Goal: Task Accomplishment & Management: Manage account settings

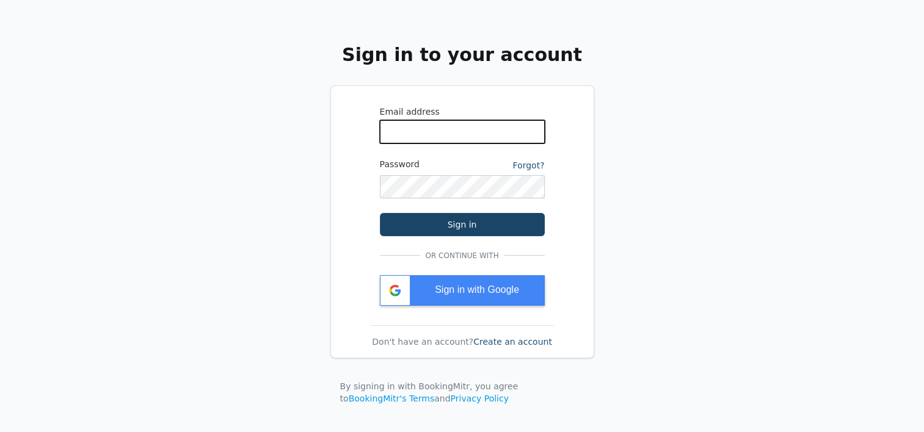
type input "[EMAIL_ADDRESS][DOMAIN_NAME]"
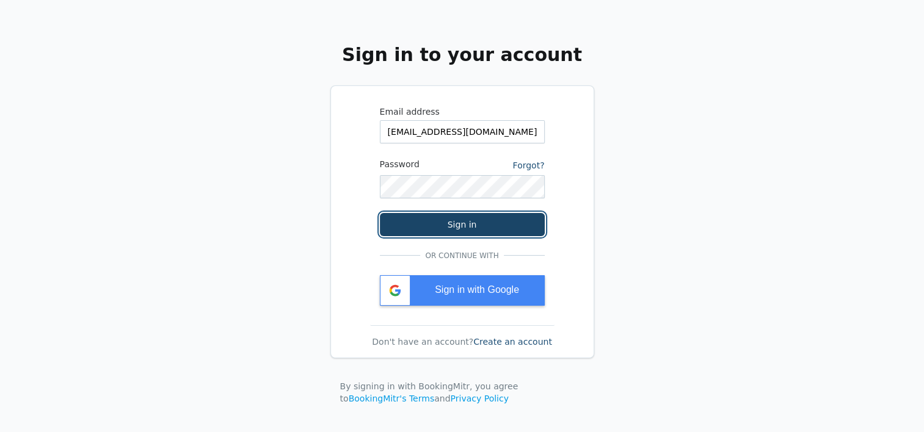
click at [486, 222] on button "Sign in" at bounding box center [462, 224] width 165 height 23
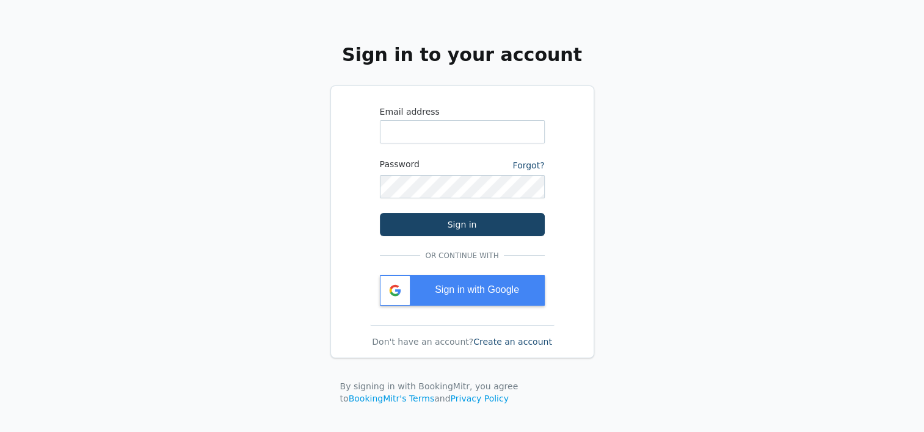
type input "[EMAIL_ADDRESS][DOMAIN_NAME]"
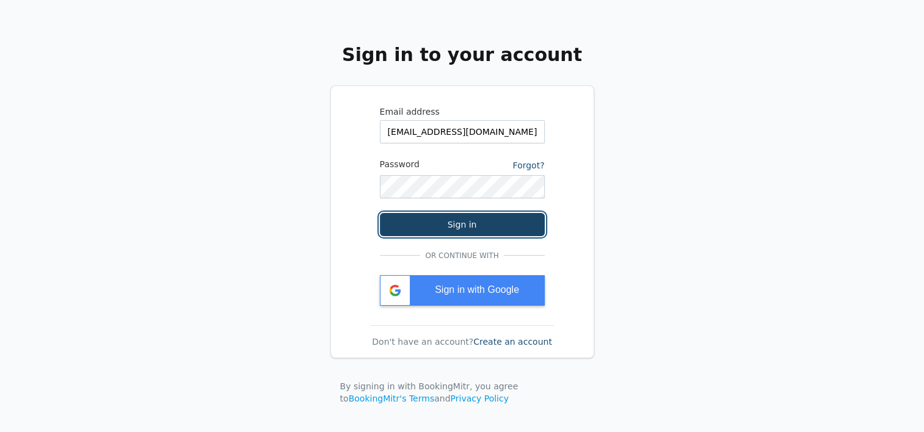
click at [440, 219] on button "Sign in" at bounding box center [462, 224] width 165 height 23
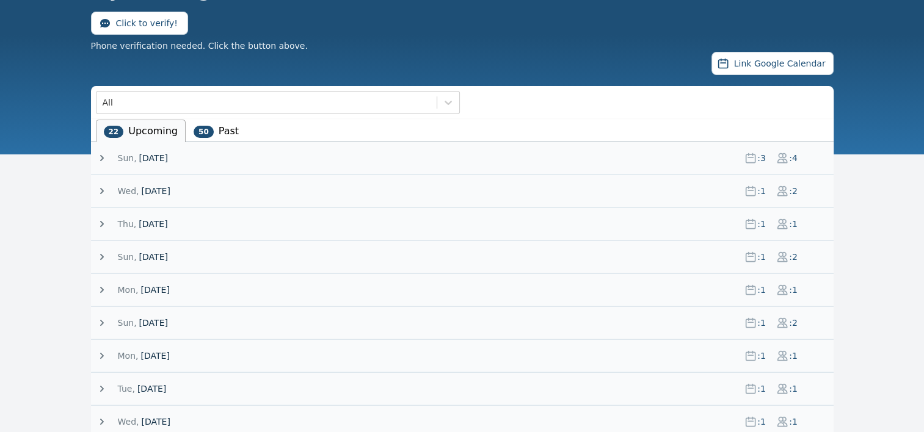
scroll to position [90, 0]
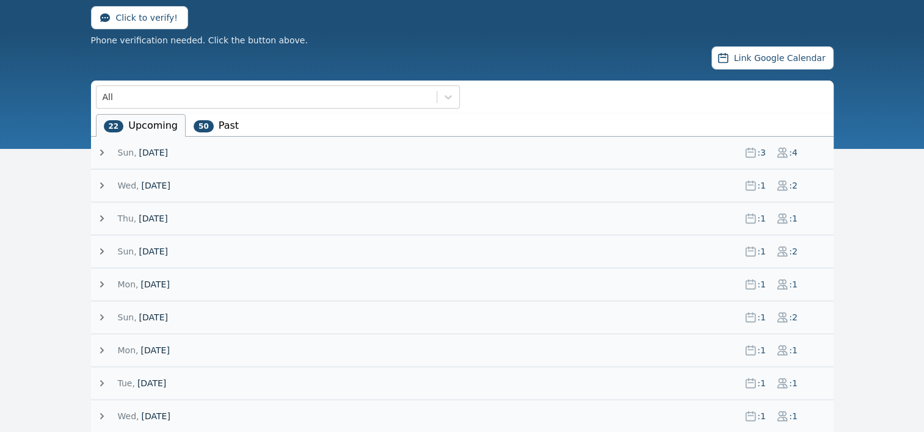
click at [104, 216] on icon at bounding box center [102, 219] width 12 height 12
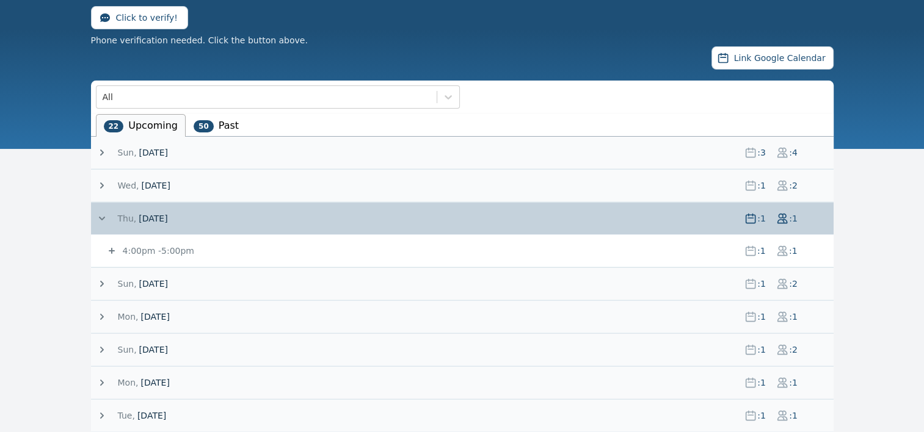
click at [110, 246] on icon at bounding box center [112, 251] width 12 height 12
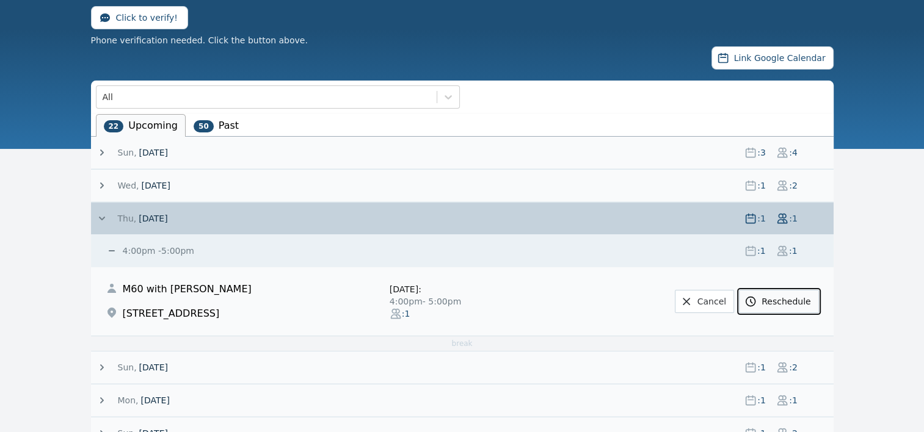
click at [789, 300] on link "Reschedule" at bounding box center [778, 301] width 79 height 23
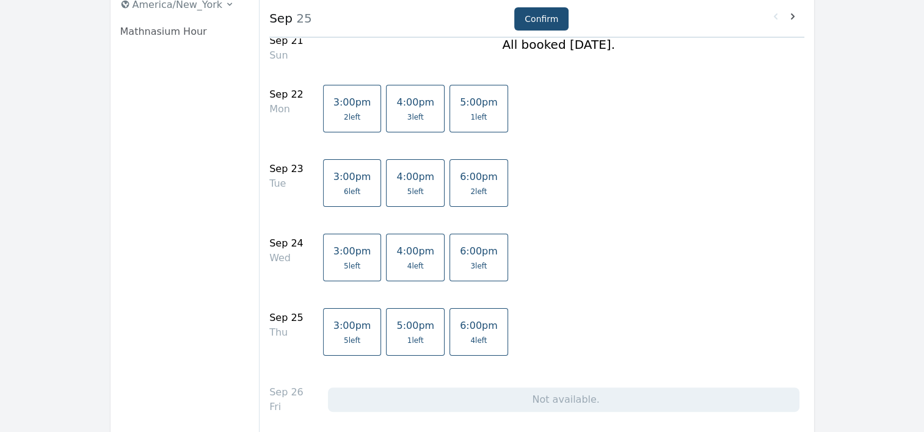
scroll to position [198, 0]
click at [460, 324] on span "6:00pm" at bounding box center [479, 326] width 38 height 12
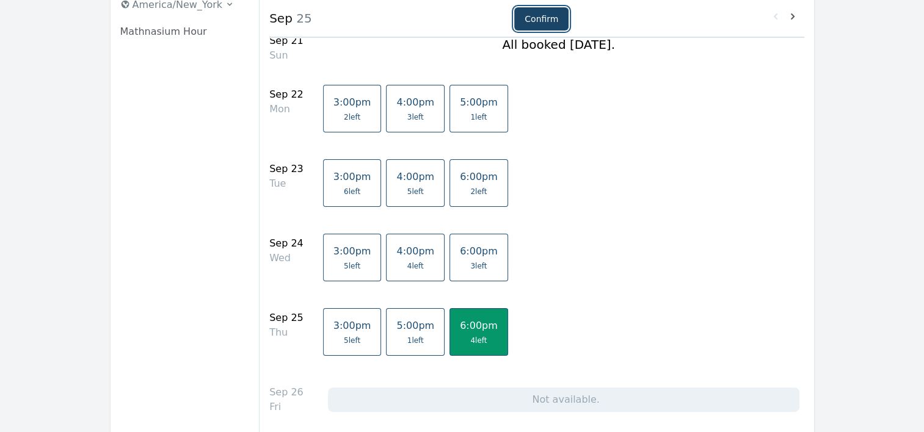
click at [534, 18] on button "Confirm" at bounding box center [541, 18] width 54 height 23
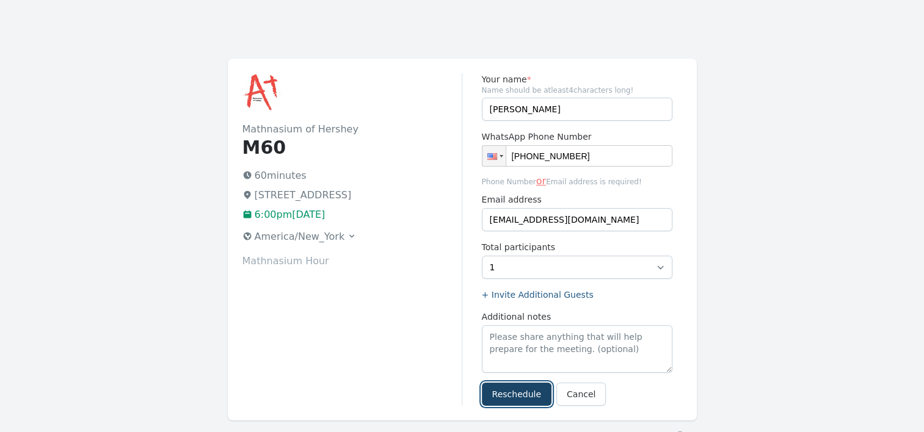
click at [503, 395] on button "Reschedule" at bounding box center [517, 394] width 70 height 23
